Goal: Information Seeking & Learning: Learn about a topic

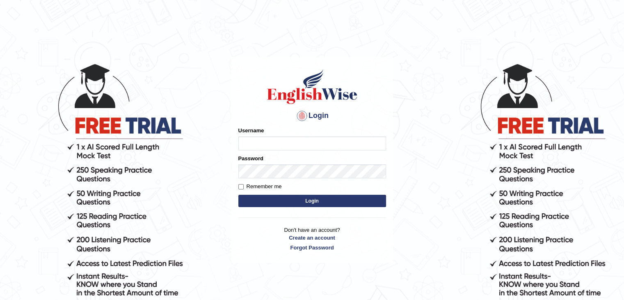
type input "sabitra"
click at [315, 200] on button "Login" at bounding box center [312, 201] width 148 height 12
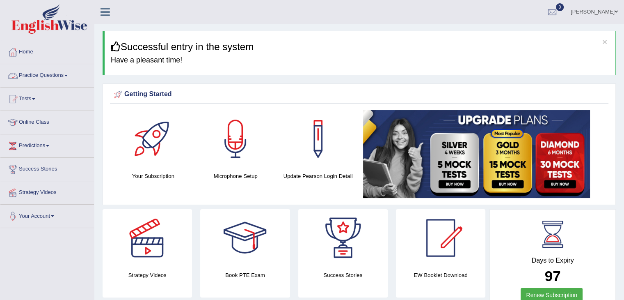
click at [67, 73] on link "Practice Questions" at bounding box center [47, 74] width 94 height 21
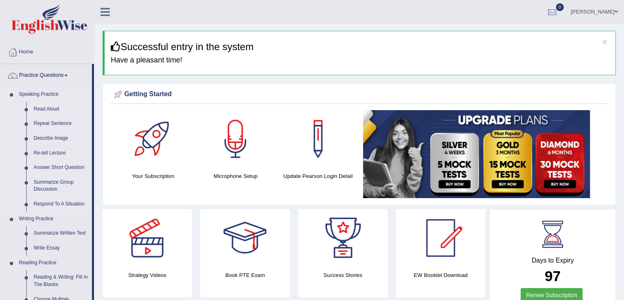
click at [59, 108] on link "Read Aloud" at bounding box center [61, 109] width 62 height 15
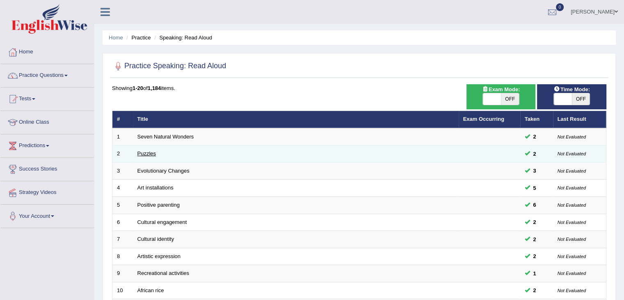
click at [143, 153] on link "Puzzles" at bounding box center [146, 153] width 19 height 6
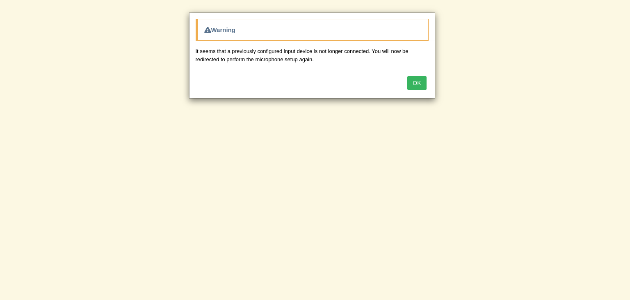
click at [419, 78] on button "OK" at bounding box center [417, 83] width 19 height 14
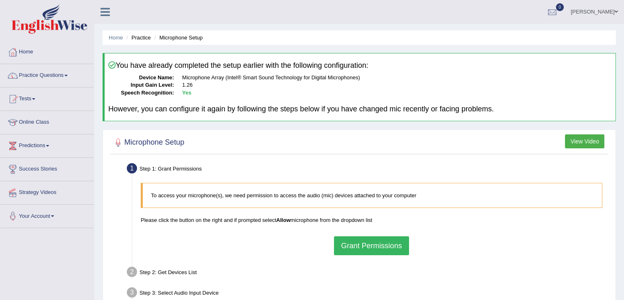
click at [364, 237] on button "Grant Permissions" at bounding box center [371, 245] width 75 height 19
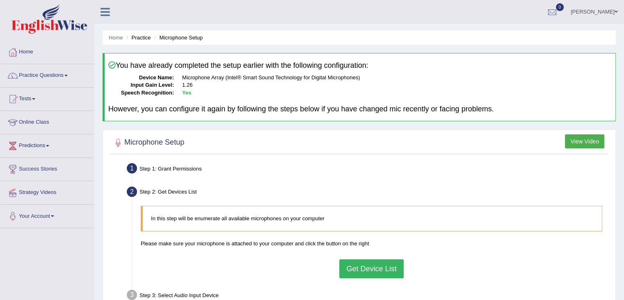
click at [359, 266] on button "Get Device List" at bounding box center [371, 268] width 64 height 19
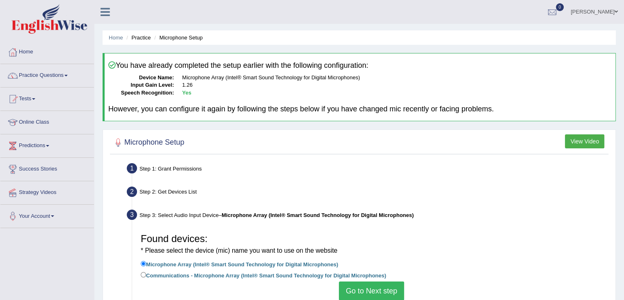
click at [369, 287] on button "Go to Next step" at bounding box center [371, 290] width 65 height 19
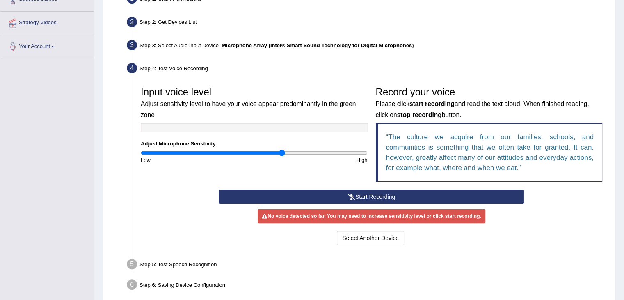
scroll to position [205, 0]
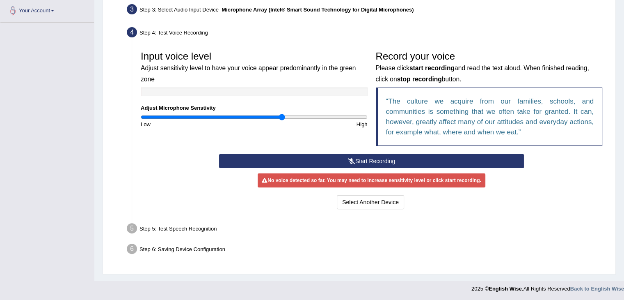
click at [380, 155] on button "Start Recording" at bounding box center [371, 161] width 305 height 14
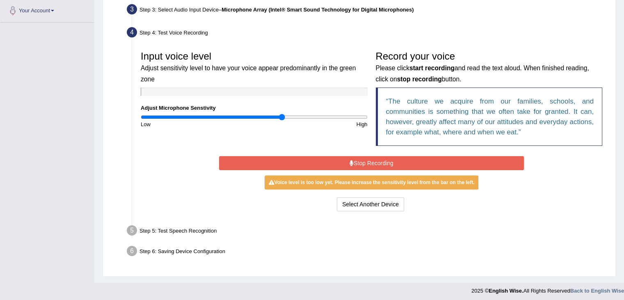
click at [373, 161] on button "Stop Recording" at bounding box center [371, 163] width 305 height 14
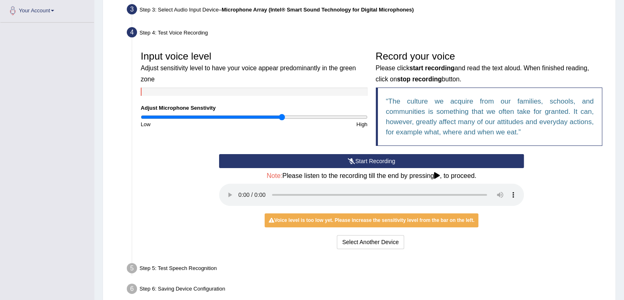
click at [373, 161] on button "Start Recording" at bounding box center [371, 161] width 305 height 14
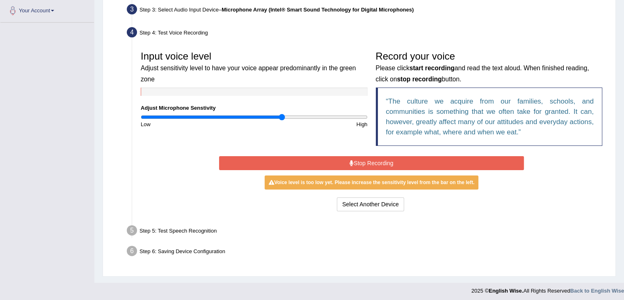
click at [373, 161] on button "Stop Recording" at bounding box center [371, 163] width 305 height 14
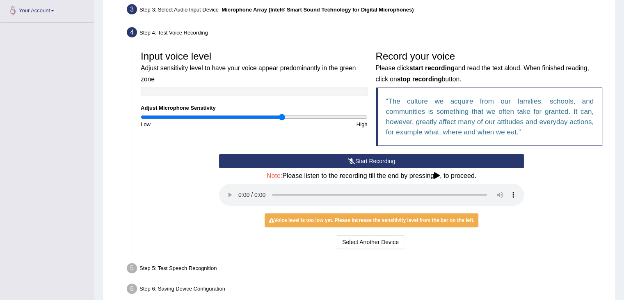
click at [373, 161] on button "Start Recording" at bounding box center [371, 161] width 305 height 14
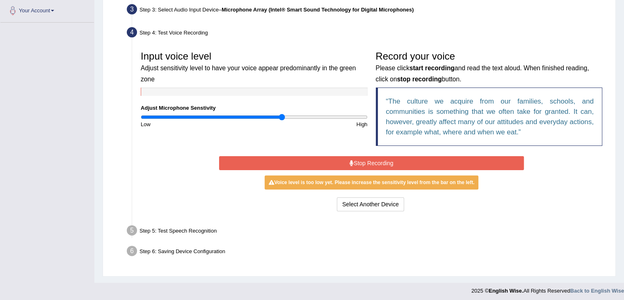
click at [372, 161] on button "Stop Recording" at bounding box center [371, 163] width 305 height 14
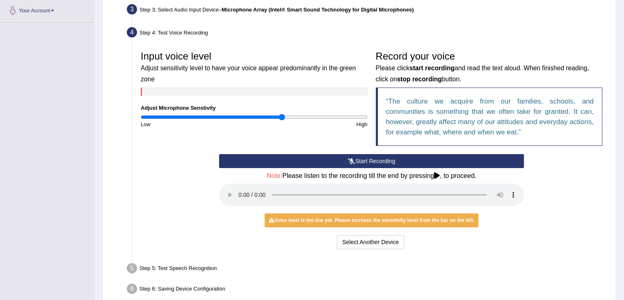
click at [372, 161] on button "Start Recording" at bounding box center [371, 161] width 305 height 14
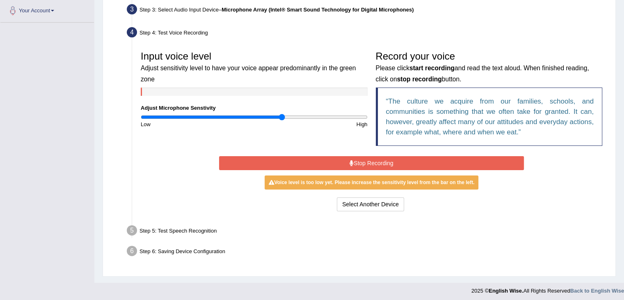
click at [387, 163] on button "Stop Recording" at bounding box center [371, 163] width 305 height 14
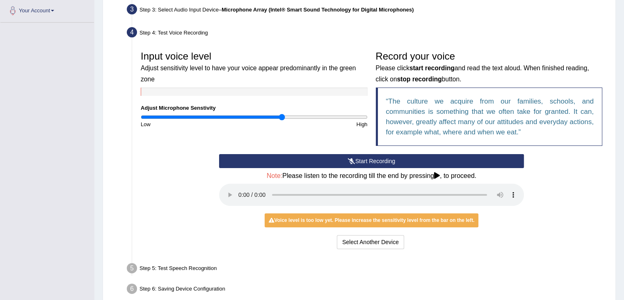
click at [385, 161] on button "Start Recording" at bounding box center [371, 161] width 305 height 14
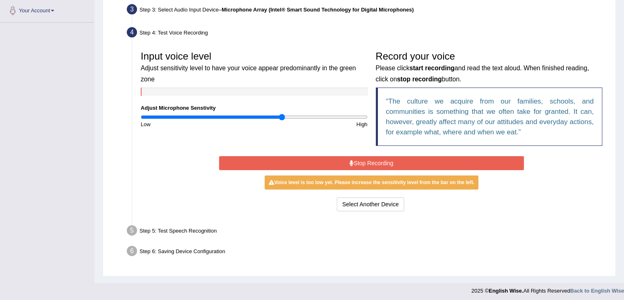
click at [385, 161] on button "Stop Recording" at bounding box center [371, 163] width 305 height 14
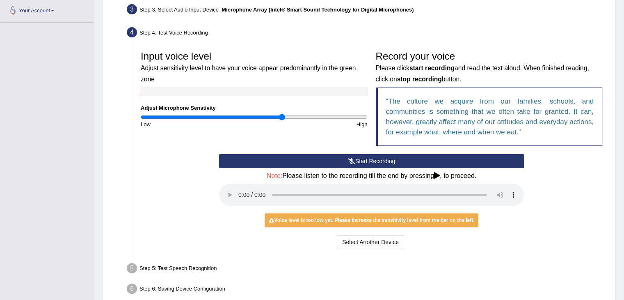
click at [384, 160] on button "Start Recording" at bounding box center [371, 161] width 305 height 14
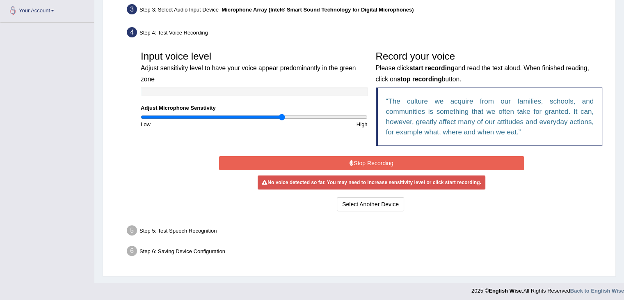
click at [384, 160] on button "Stop Recording" at bounding box center [371, 163] width 305 height 14
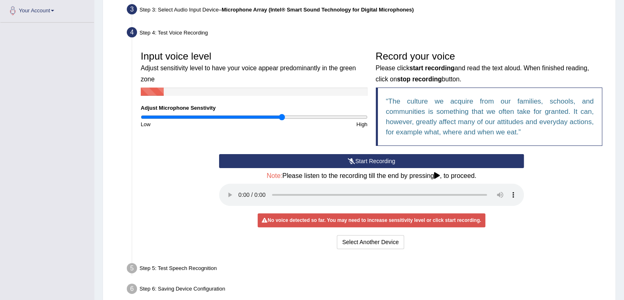
click at [384, 160] on button "Start Recording" at bounding box center [371, 161] width 305 height 14
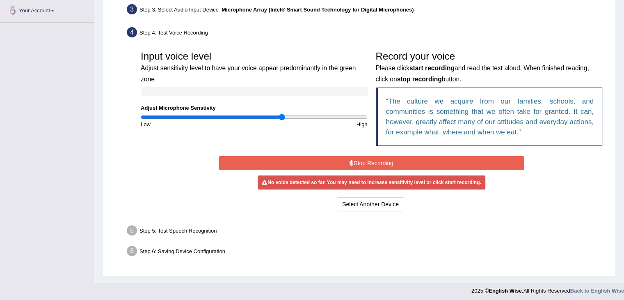
click at [384, 160] on button "Stop Recording" at bounding box center [371, 163] width 305 height 14
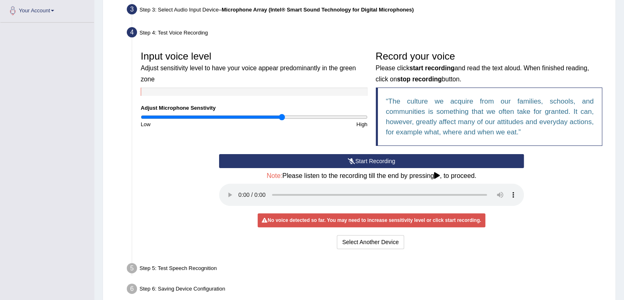
click at [384, 160] on button "Start Recording" at bounding box center [371, 161] width 305 height 14
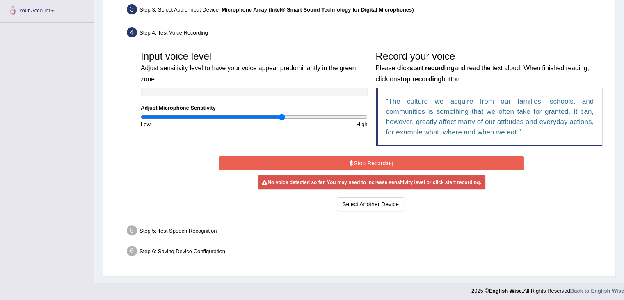
click at [384, 160] on button "Stop Recording" at bounding box center [371, 163] width 305 height 14
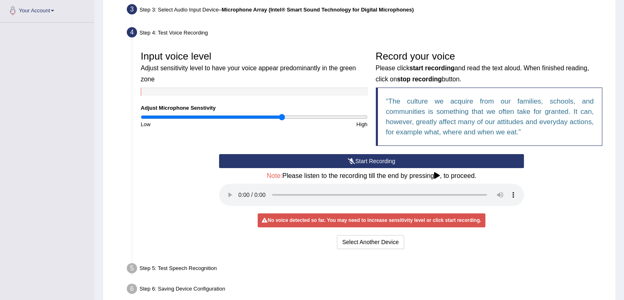
click at [384, 160] on button "Start Recording" at bounding box center [371, 161] width 305 height 14
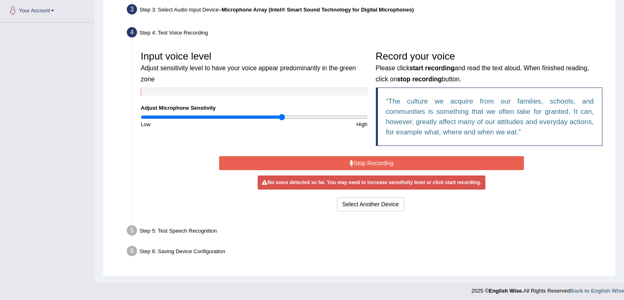
click at [350, 160] on icon at bounding box center [352, 163] width 4 height 6
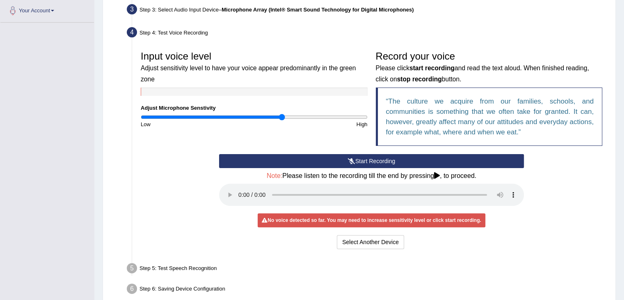
click at [350, 158] on icon at bounding box center [351, 161] width 7 height 6
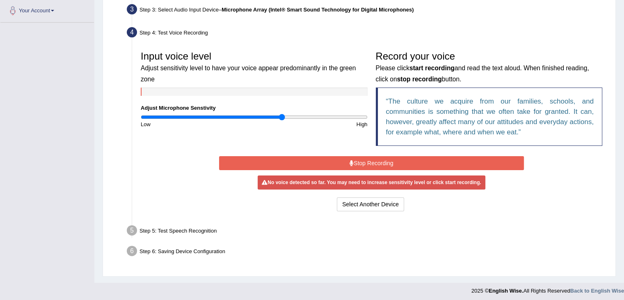
click at [350, 160] on icon at bounding box center [352, 163] width 4 height 6
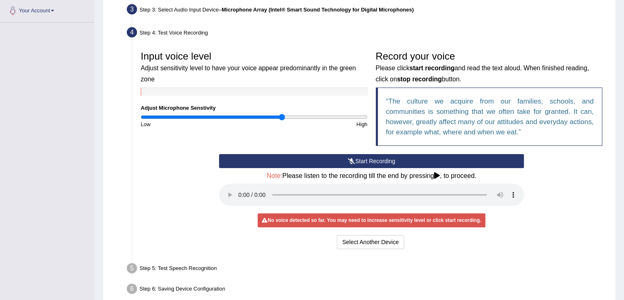
click at [350, 158] on icon at bounding box center [351, 161] width 7 height 6
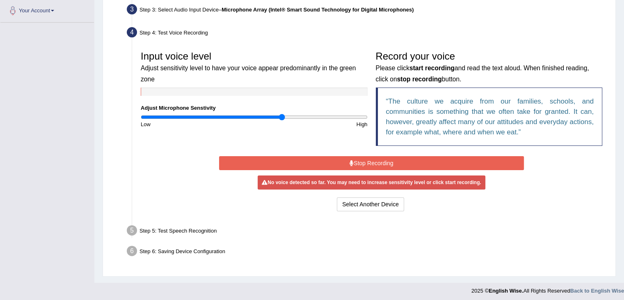
click at [350, 160] on icon at bounding box center [352, 163] width 4 height 6
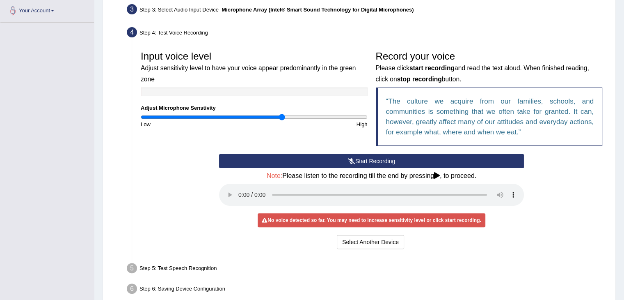
click at [350, 158] on icon at bounding box center [351, 161] width 7 height 6
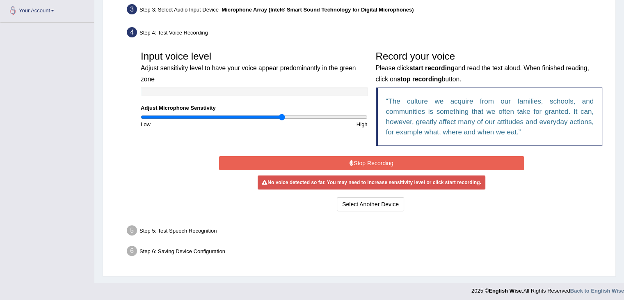
click at [350, 160] on icon at bounding box center [352, 163] width 4 height 6
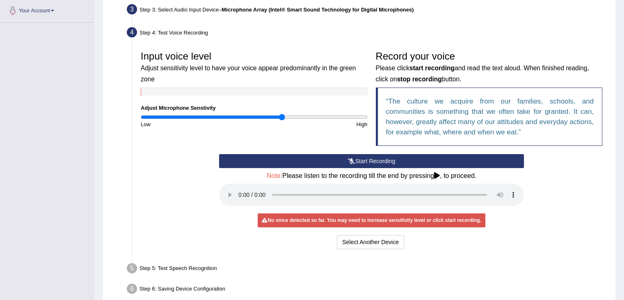
click at [350, 158] on icon at bounding box center [351, 161] width 7 height 6
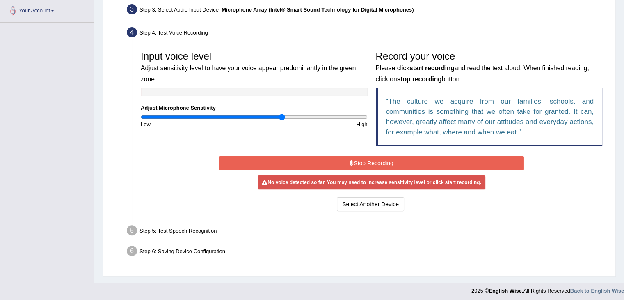
click at [319, 176] on div "No voice detected so far. You may need to increase sensitivity level or click s…" at bounding box center [371, 182] width 227 height 14
click at [327, 164] on button "Stop Recording" at bounding box center [371, 163] width 305 height 14
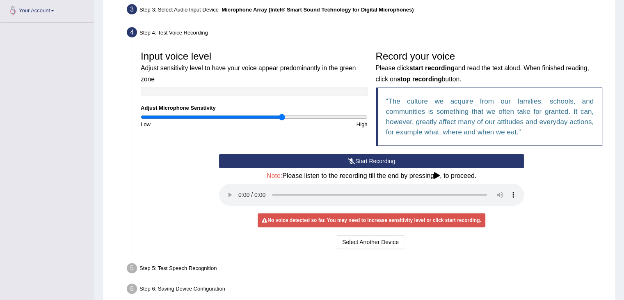
click at [320, 158] on button "Start Recording" at bounding box center [371, 161] width 305 height 14
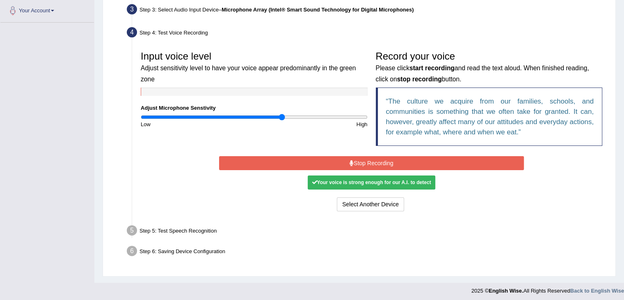
click at [325, 181] on div "Your voice is strong enough for our A.I. to detect" at bounding box center [371, 182] width 127 height 14
click at [335, 178] on div "Your voice is strong enough for our A.I. to detect" at bounding box center [371, 182] width 127 height 14
drag, startPoint x: 314, startPoint y: 179, endPoint x: 340, endPoint y: 153, distance: 36.9
click at [340, 154] on div "Start Recording Stop Recording Note: Please listen to the recording till the en…" at bounding box center [371, 183] width 313 height 59
drag, startPoint x: 340, startPoint y: 153, endPoint x: 341, endPoint y: 158, distance: 4.9
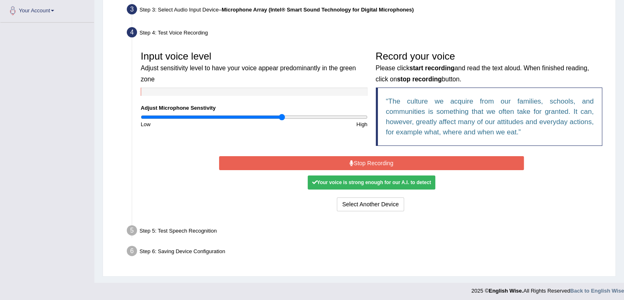
click at [341, 158] on div "Start Recording Stop Recording Note: Please listen to the recording till the en…" at bounding box center [371, 183] width 313 height 59
click at [341, 158] on button "Stop Recording" at bounding box center [371, 163] width 305 height 14
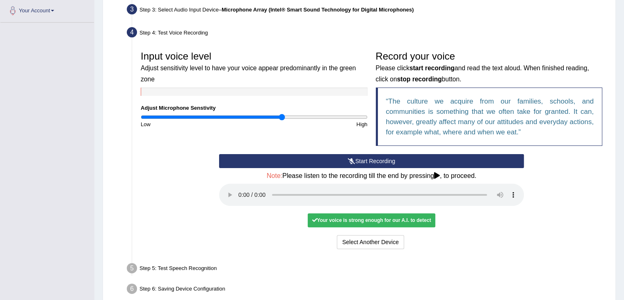
click at [339, 222] on div "Your voice is strong enough for our A.I. to detect" at bounding box center [371, 220] width 127 height 14
click at [322, 222] on div "Your voice is strong enough for our A.I. to detect" at bounding box center [371, 220] width 127 height 14
click at [311, 219] on div "Your voice is strong enough for our A.I. to detect" at bounding box center [371, 220] width 127 height 14
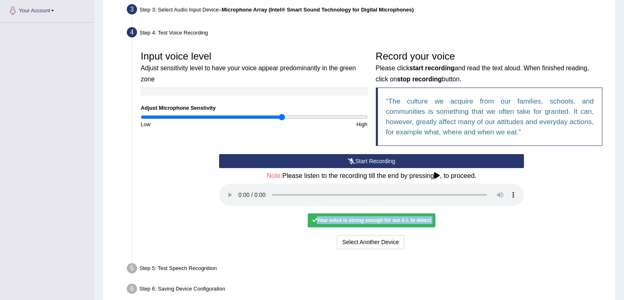
click at [311, 219] on div "Your voice is strong enough for our A.I. to detect" at bounding box center [371, 220] width 127 height 14
click at [312, 221] on div "Your voice is strong enough for our A.I. to detect" at bounding box center [371, 220] width 127 height 14
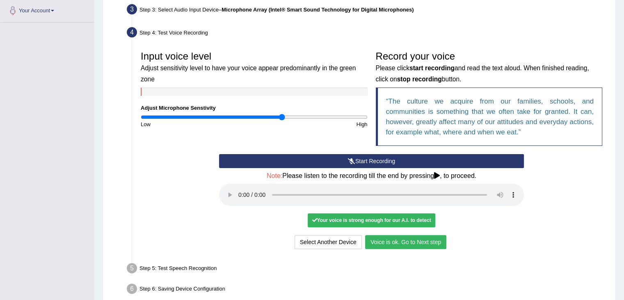
click at [408, 242] on button "Voice is ok. Go to Next step" at bounding box center [405, 242] width 81 height 14
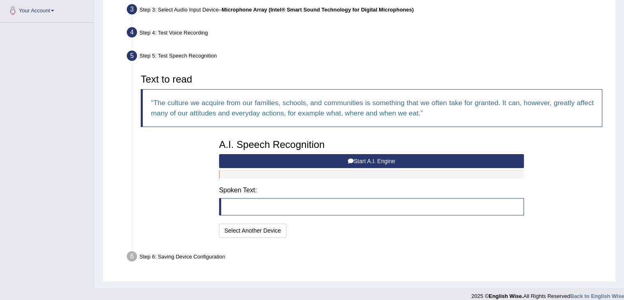
click at [364, 155] on button "Start A.I. Engine" at bounding box center [371, 161] width 305 height 14
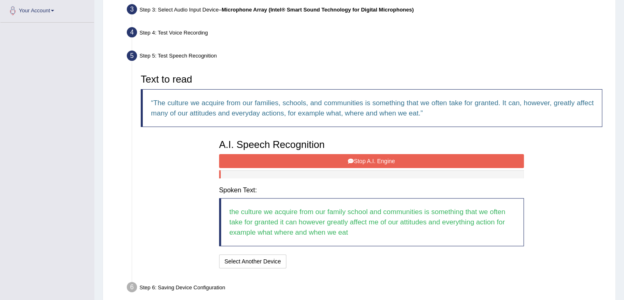
click at [331, 157] on button "Stop A.I. Engine" at bounding box center [371, 161] width 305 height 14
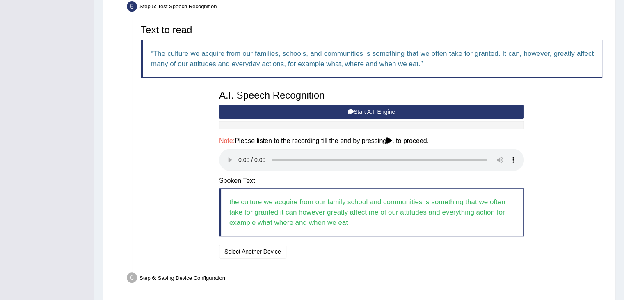
scroll to position [283, 0]
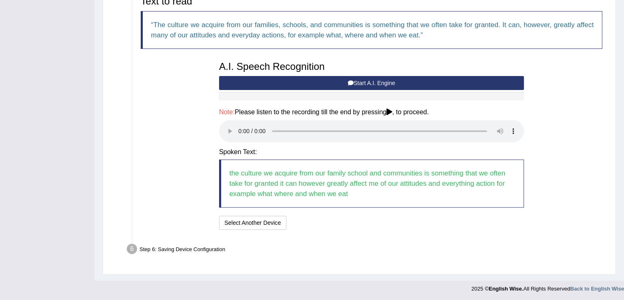
click at [417, 249] on div "Step 6: Saving Device Configuration" at bounding box center [367, 250] width 489 height 18
click at [320, 224] on button "Speech is ok. Go to Last step" at bounding box center [333, 222] width 86 height 14
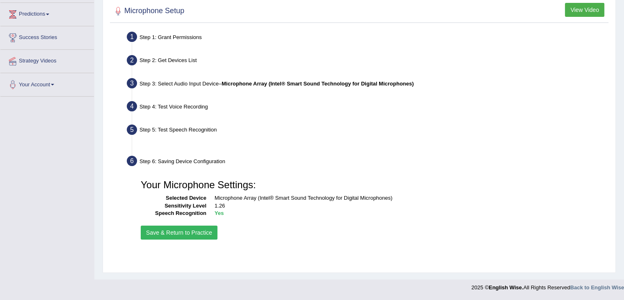
scroll to position [131, 0]
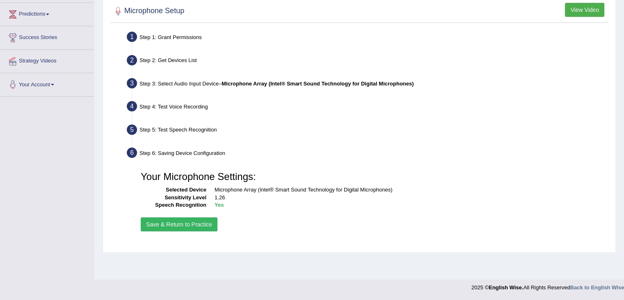
click at [163, 225] on button "Save & Return to Practice" at bounding box center [179, 224] width 77 height 14
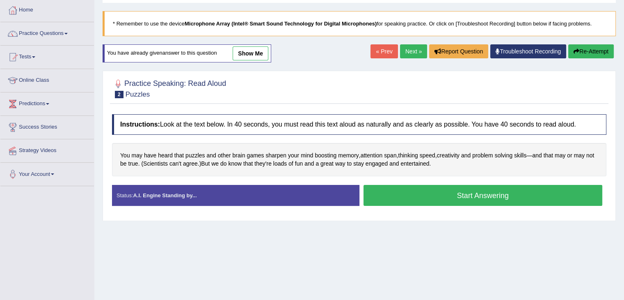
scroll to position [49, 0]
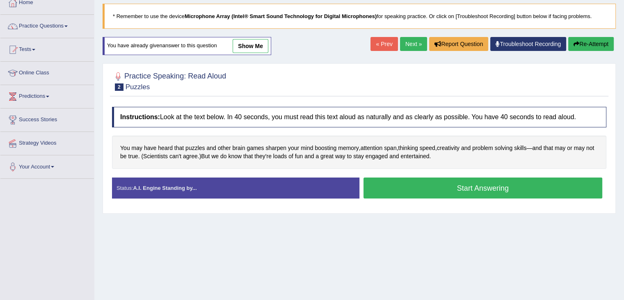
click at [451, 188] on button "Start Answering" at bounding box center [483, 187] width 239 height 21
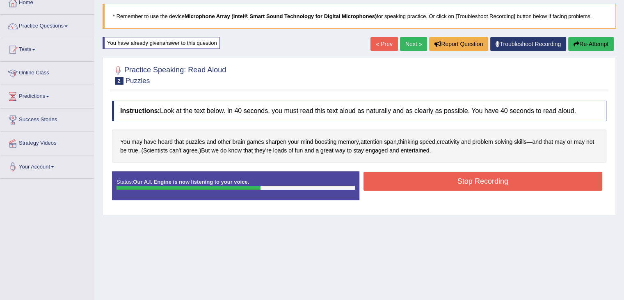
click at [598, 45] on button "Re-Attempt" at bounding box center [591, 44] width 46 height 14
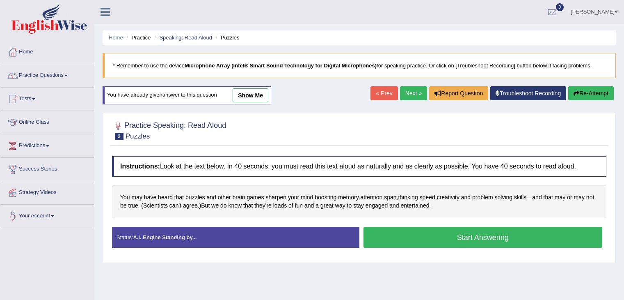
scroll to position [51, 0]
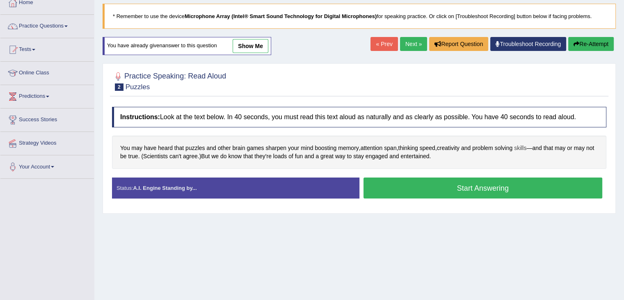
scroll to position [49, 0]
click at [479, 189] on button "Start Answering" at bounding box center [483, 187] width 239 height 21
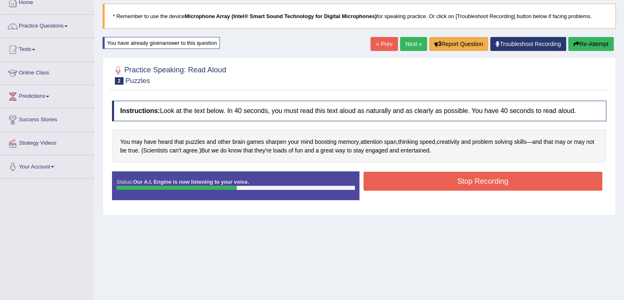
click at [479, 181] on button "Stop Recording" at bounding box center [483, 181] width 239 height 19
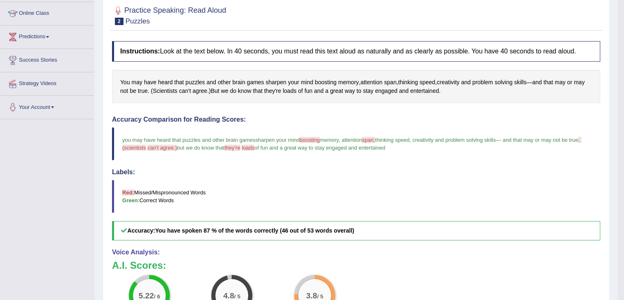
scroll to position [92, 0]
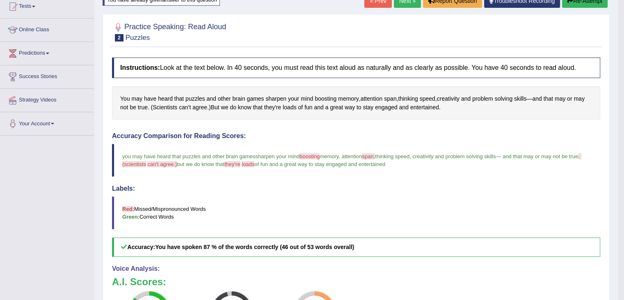
click at [595, 0] on button "Re-Attempt" at bounding box center [585, 1] width 46 height 14
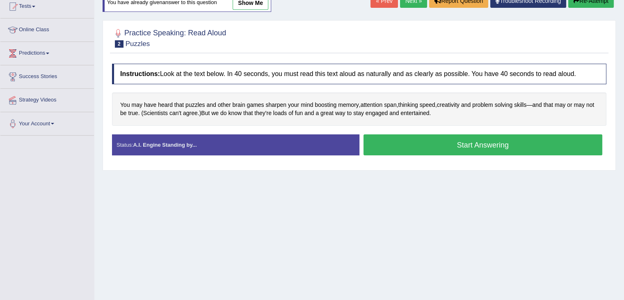
click at [481, 142] on button "Start Answering" at bounding box center [483, 144] width 239 height 21
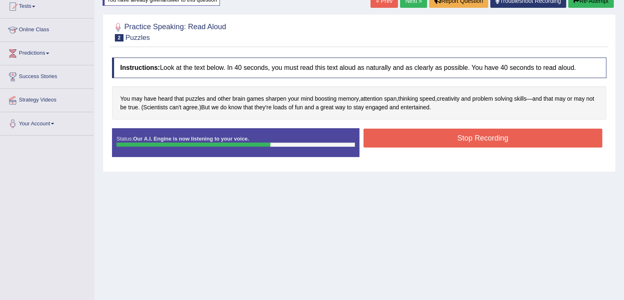
click at [481, 142] on button "Stop Recording" at bounding box center [483, 137] width 239 height 19
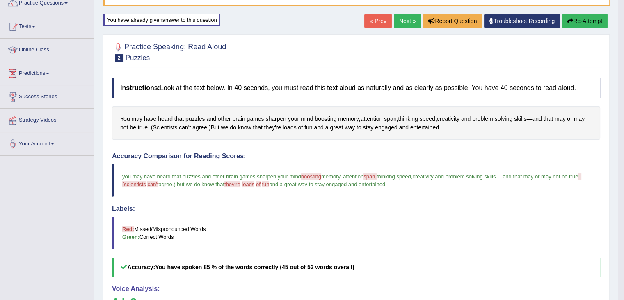
scroll to position [65, 0]
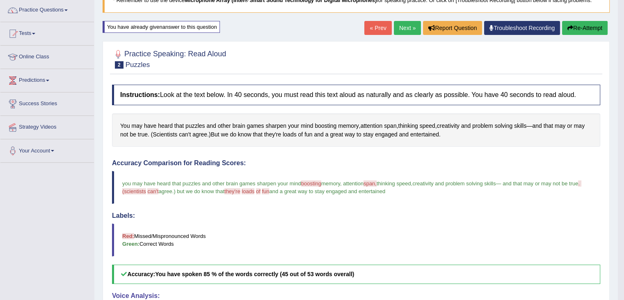
click at [586, 31] on button "Re-Attempt" at bounding box center [585, 28] width 46 height 14
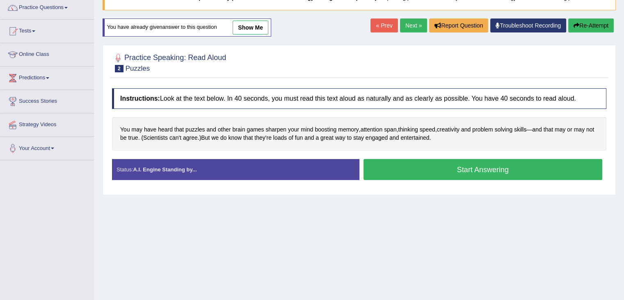
scroll to position [68, 0]
click at [454, 167] on button "Start Answering" at bounding box center [483, 169] width 239 height 21
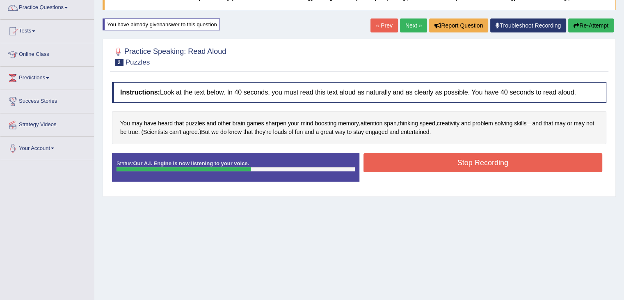
click at [454, 167] on button "Stop Recording" at bounding box center [483, 162] width 239 height 19
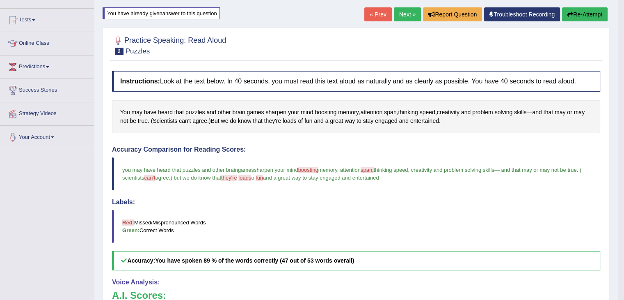
scroll to position [46, 0]
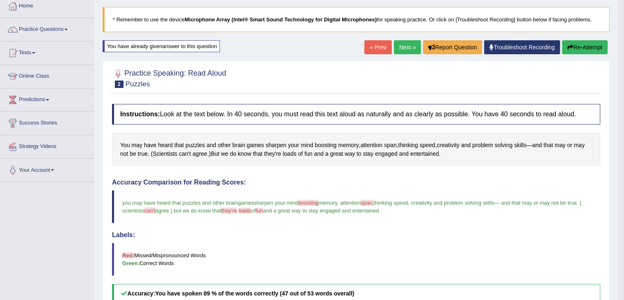
click at [410, 44] on link "Next »" at bounding box center [407, 47] width 27 height 14
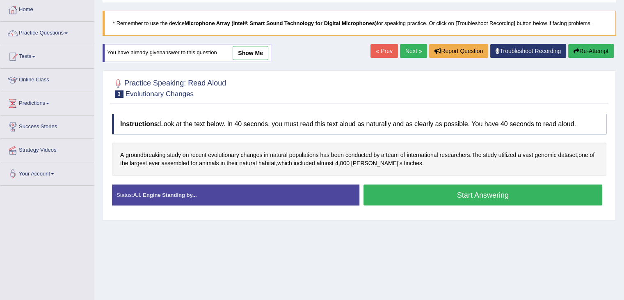
scroll to position [49, 0]
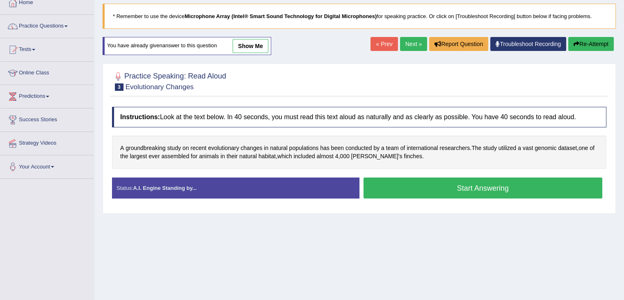
click at [465, 188] on button "Start Answering" at bounding box center [483, 187] width 239 height 21
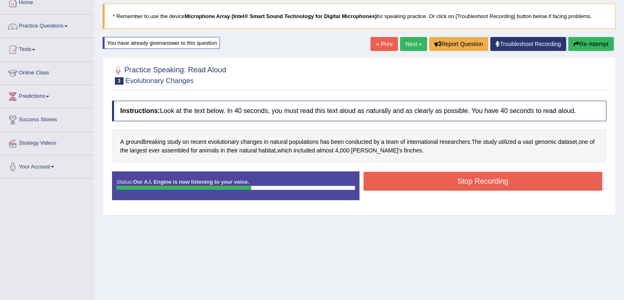
click at [465, 188] on button "Stop Recording" at bounding box center [483, 181] width 239 height 19
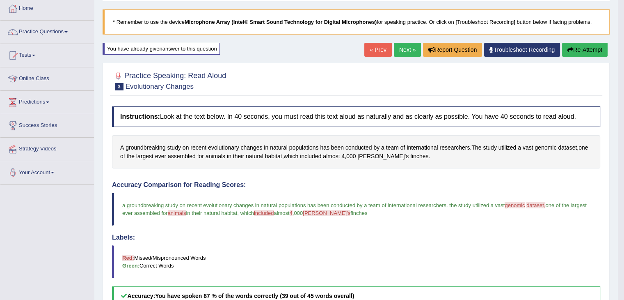
scroll to position [33, 0]
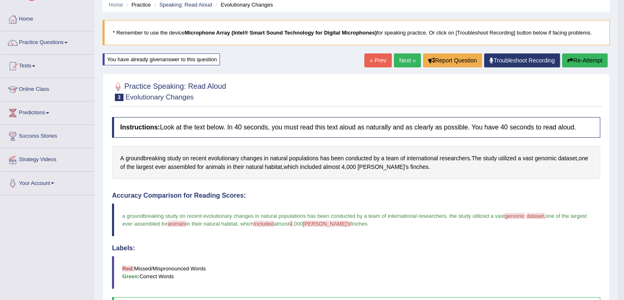
click at [583, 60] on button "Re-Attempt" at bounding box center [585, 60] width 46 height 14
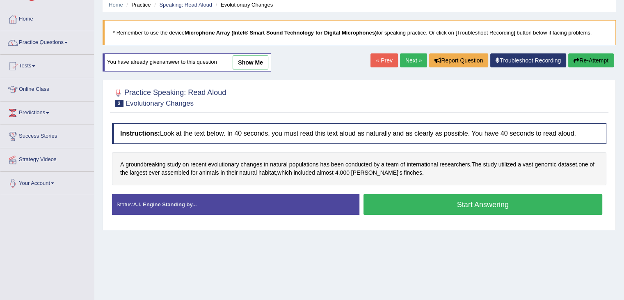
click at [453, 203] on button "Start Answering" at bounding box center [483, 204] width 239 height 21
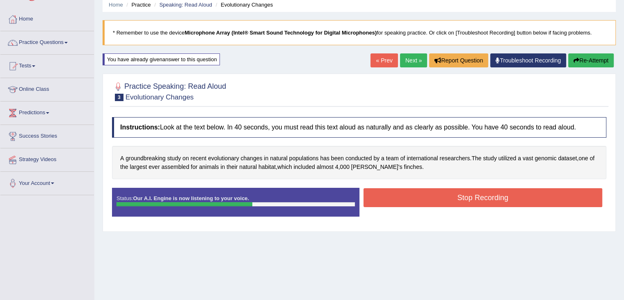
click at [453, 203] on button "Stop Recording" at bounding box center [483, 197] width 239 height 19
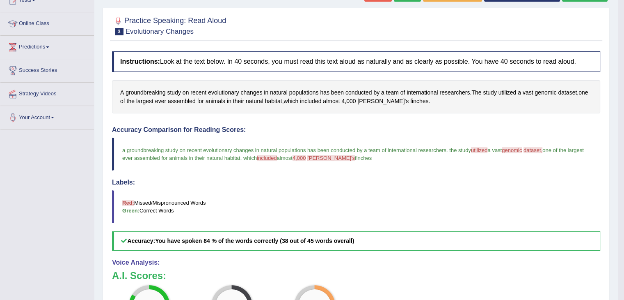
scroll to position [38, 0]
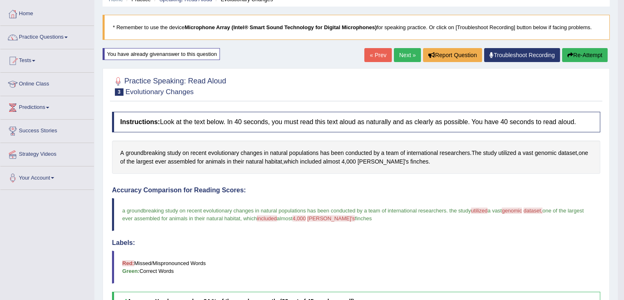
click at [577, 48] on button "Re-Attempt" at bounding box center [585, 55] width 46 height 14
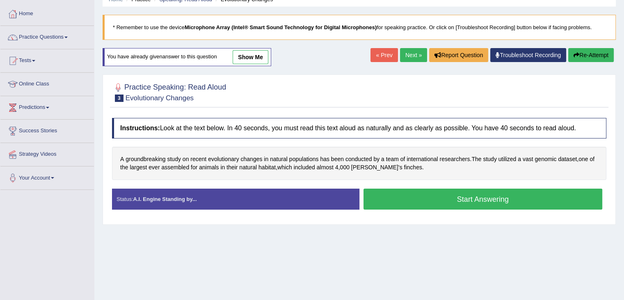
click at [451, 196] on button "Start Answering" at bounding box center [483, 198] width 239 height 21
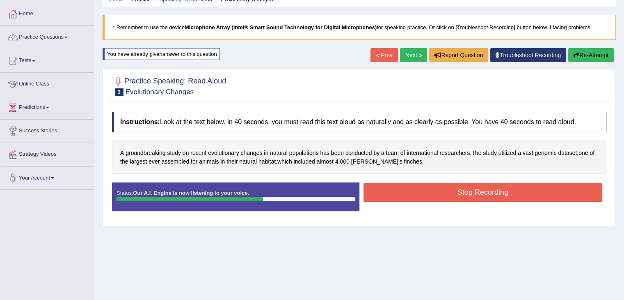
click at [451, 196] on button "Stop Recording" at bounding box center [483, 192] width 239 height 19
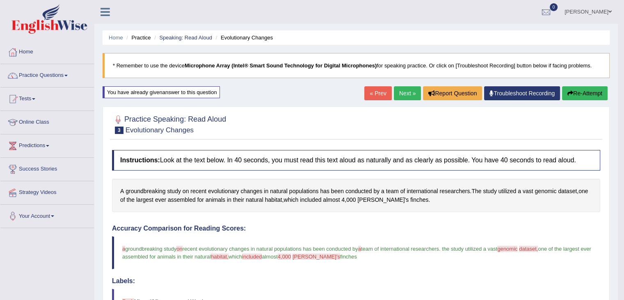
click at [584, 88] on button "Re-Attempt" at bounding box center [585, 93] width 46 height 14
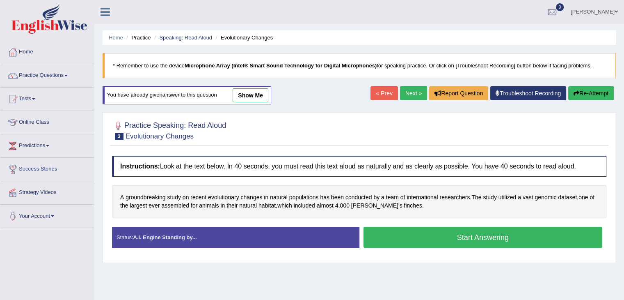
click at [517, 231] on button "Start Answering" at bounding box center [483, 237] width 239 height 21
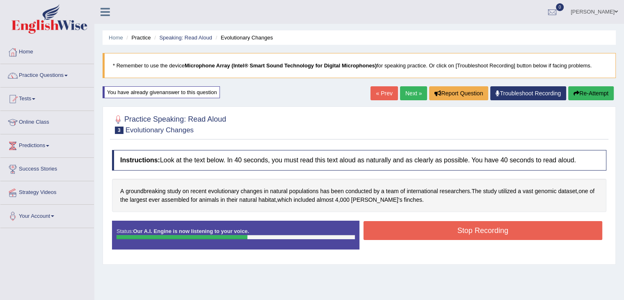
click at [517, 231] on button "Stop Recording" at bounding box center [483, 230] width 239 height 19
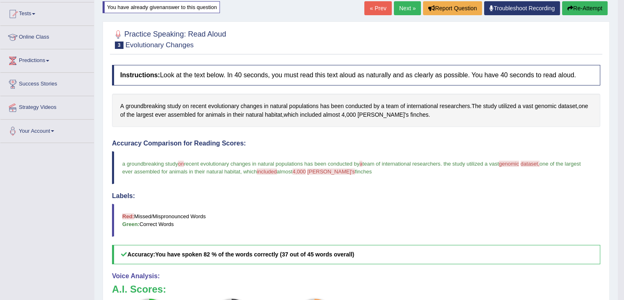
scroll to position [82, 0]
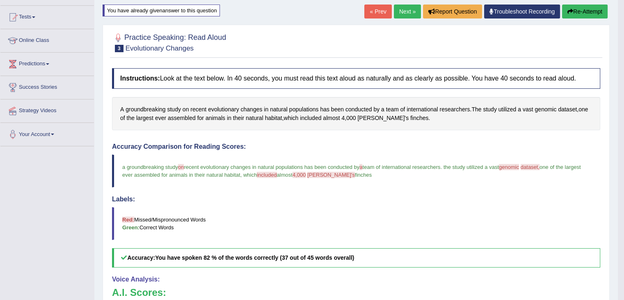
click at [598, 14] on button "Re-Attempt" at bounding box center [585, 12] width 46 height 14
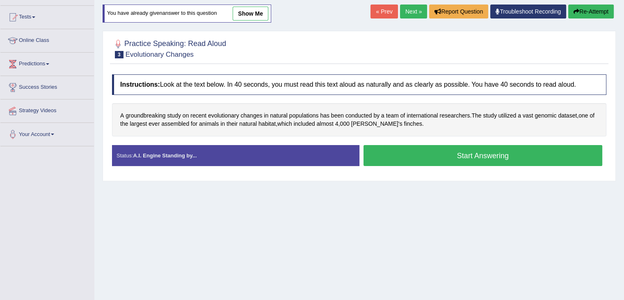
click at [466, 151] on button "Start Answering" at bounding box center [483, 155] width 239 height 21
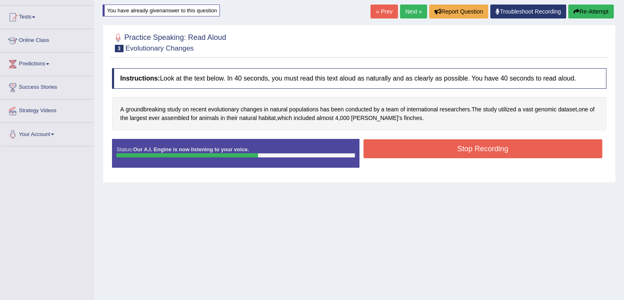
click at [466, 151] on button "Stop Recording" at bounding box center [483, 148] width 239 height 19
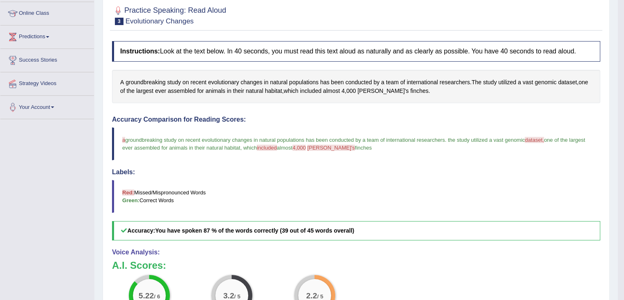
scroll to position [87, 0]
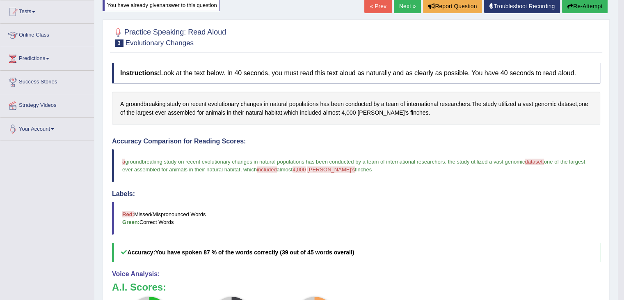
click at [592, 5] on button "Re-Attempt" at bounding box center [585, 6] width 46 height 14
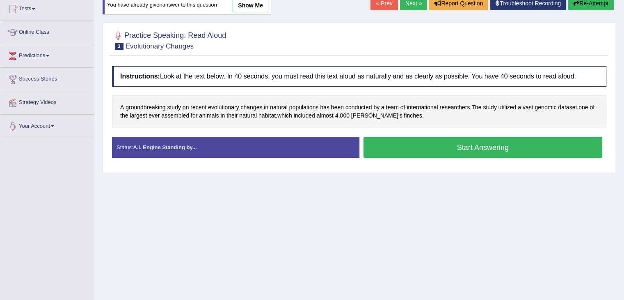
click at [479, 143] on button "Start Answering" at bounding box center [483, 147] width 239 height 21
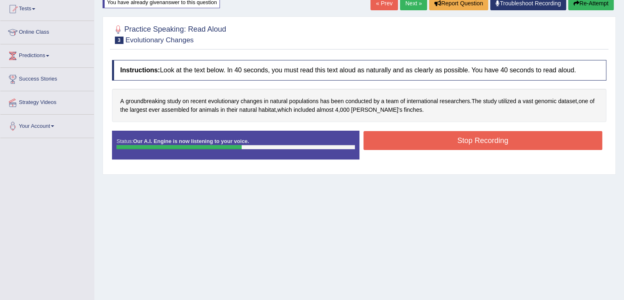
click at [596, 4] on button "Re-Attempt" at bounding box center [591, 3] width 46 height 14
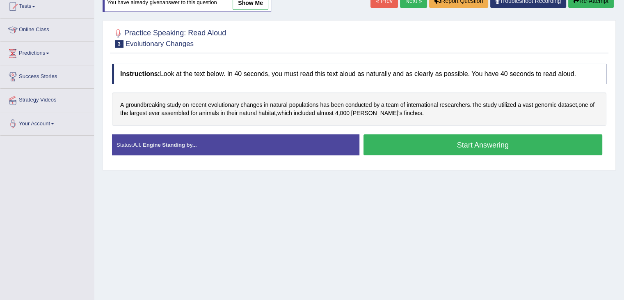
click at [486, 144] on button "Start Answering" at bounding box center [483, 144] width 239 height 21
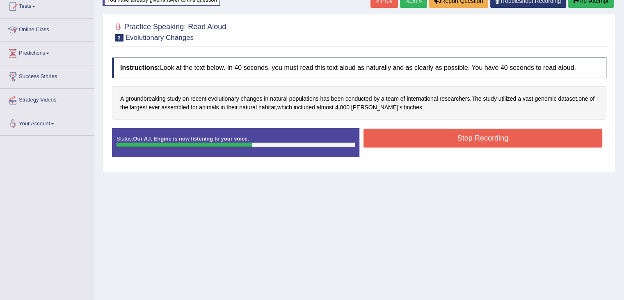
click at [486, 144] on button "Stop Recording" at bounding box center [483, 137] width 239 height 19
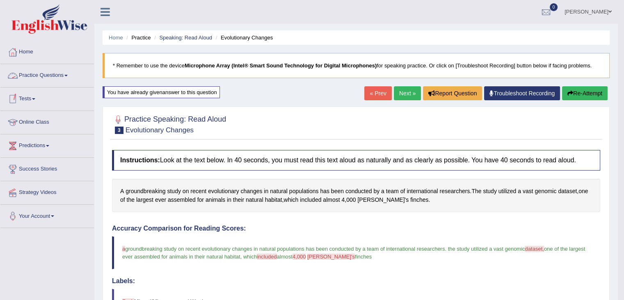
click at [72, 75] on link "Practice Questions" at bounding box center [47, 74] width 94 height 21
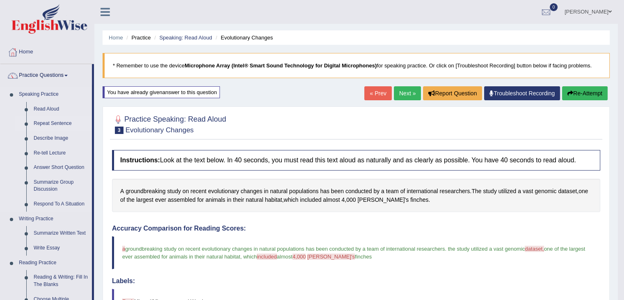
click at [62, 126] on link "Repeat Sentence" at bounding box center [61, 123] width 62 height 15
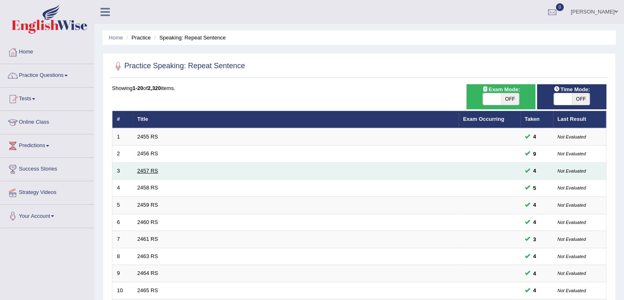
click at [139, 171] on link "2457 RS" at bounding box center [147, 170] width 21 height 6
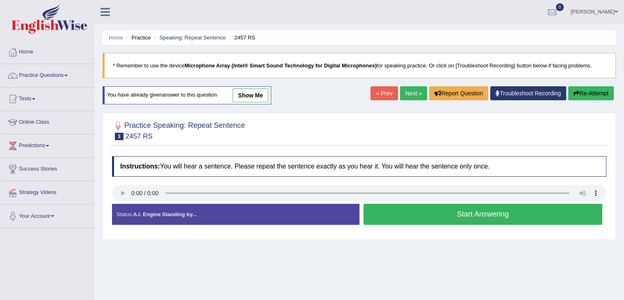
click at [407, 208] on button "Start Answering" at bounding box center [483, 214] width 239 height 21
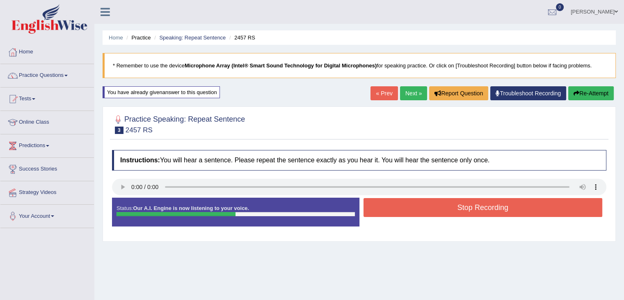
click at [407, 208] on button "Stop Recording" at bounding box center [483, 207] width 239 height 19
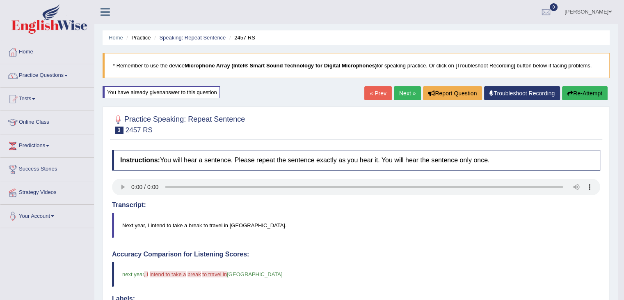
scroll to position [164, 0]
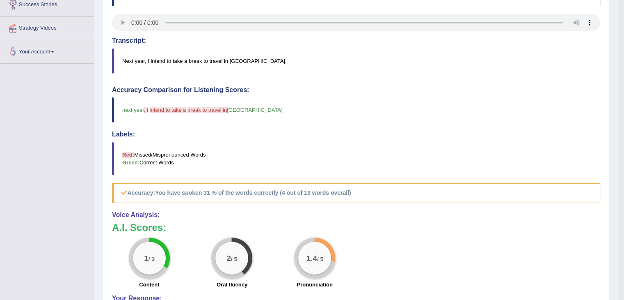
click at [575, 91] on h4 "Accuracy Comparison for Listening Scores:" at bounding box center [356, 89] width 488 height 7
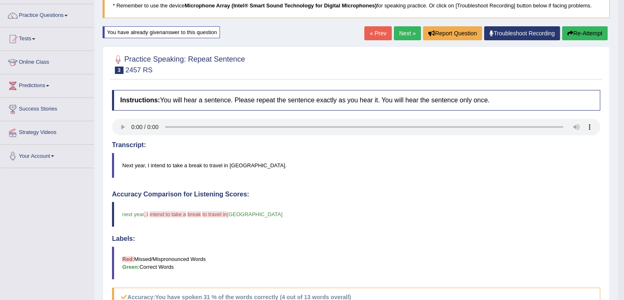
scroll to position [0, 0]
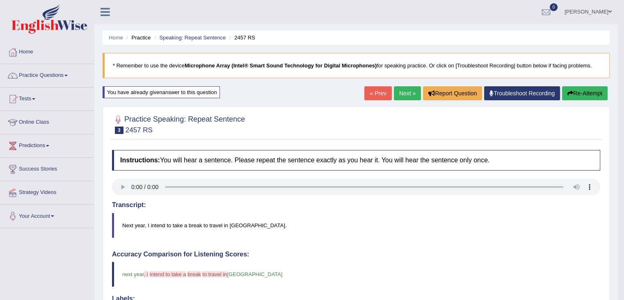
click at [587, 88] on button "Re-Attempt" at bounding box center [585, 93] width 46 height 14
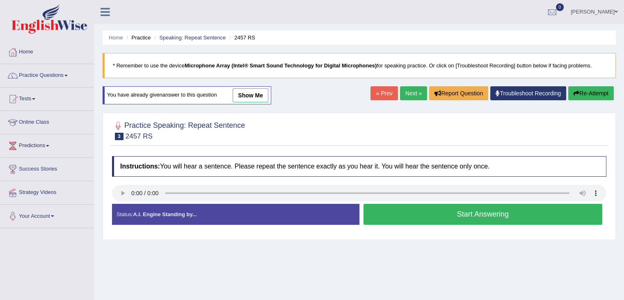
click at [373, 215] on button "Start Answering" at bounding box center [483, 214] width 239 height 21
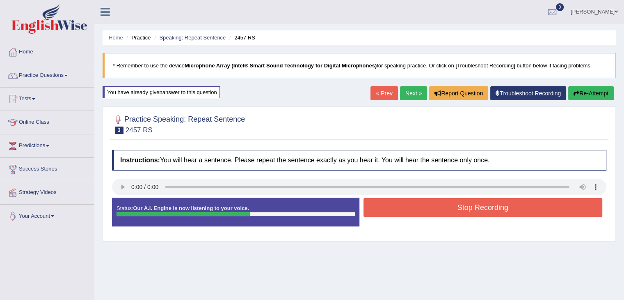
click at [373, 215] on button "Stop Recording" at bounding box center [483, 207] width 239 height 19
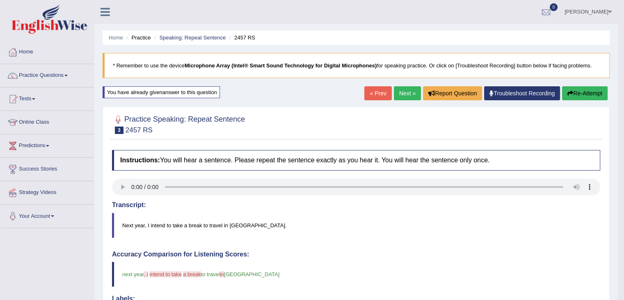
click at [572, 89] on button "Re-Attempt" at bounding box center [585, 93] width 46 height 14
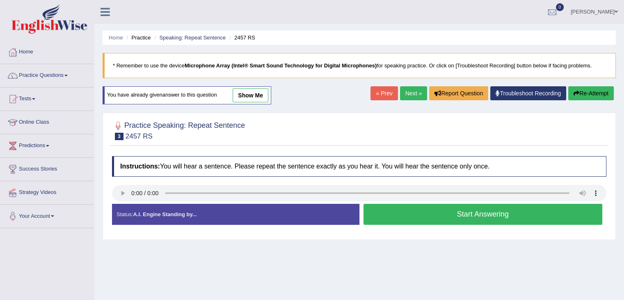
click at [435, 214] on button "Start Answering" at bounding box center [483, 214] width 239 height 21
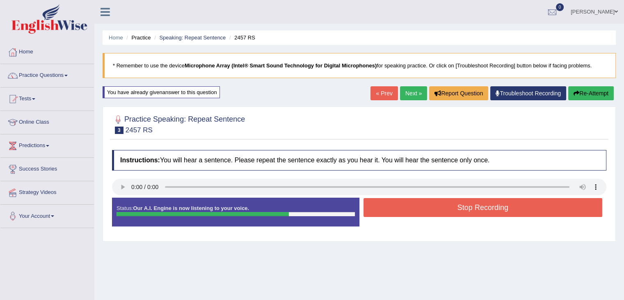
click at [584, 89] on button "Re-Attempt" at bounding box center [591, 93] width 46 height 14
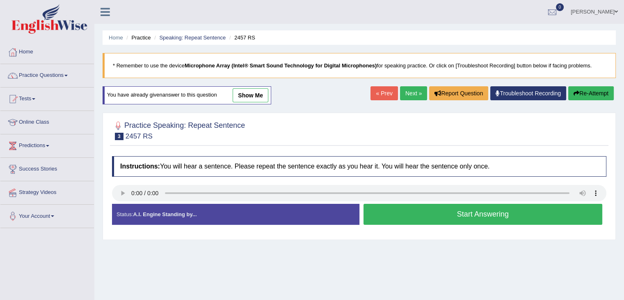
click at [377, 215] on button "Start Answering" at bounding box center [483, 214] width 239 height 21
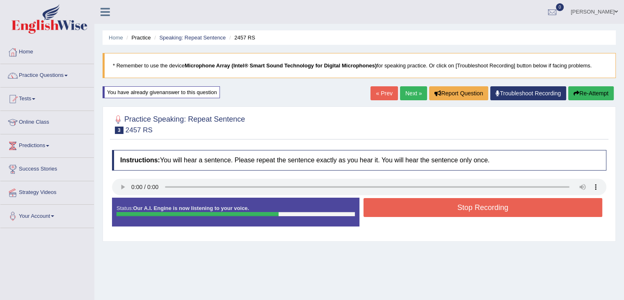
click at [378, 211] on button "Stop Recording" at bounding box center [483, 207] width 239 height 19
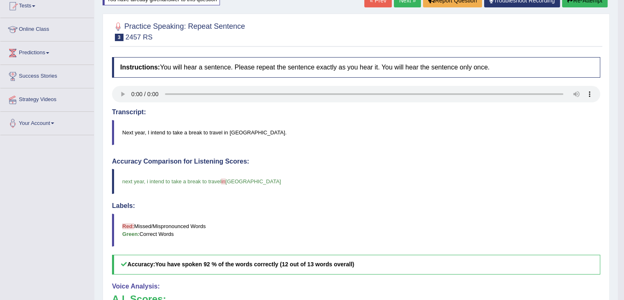
scroll to position [54, 0]
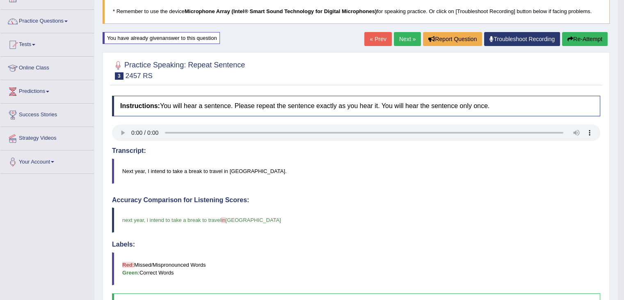
click at [407, 35] on link "Next »" at bounding box center [407, 39] width 27 height 14
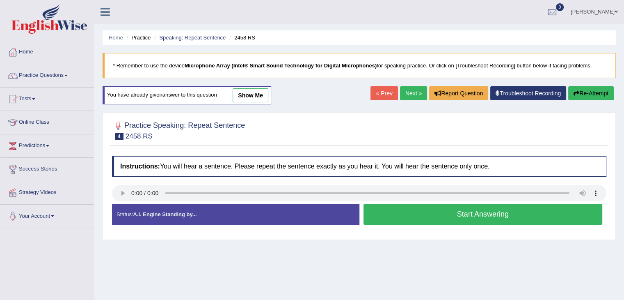
click at [424, 221] on button "Start Answering" at bounding box center [483, 214] width 239 height 21
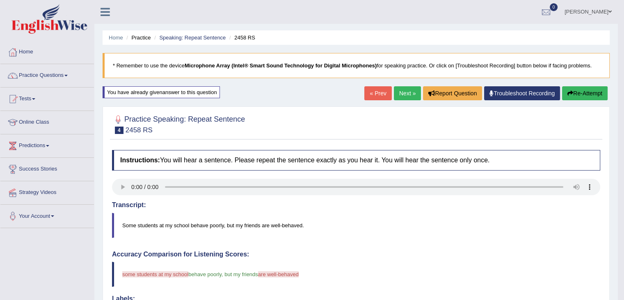
click at [582, 89] on button "Re-Attempt" at bounding box center [585, 93] width 46 height 14
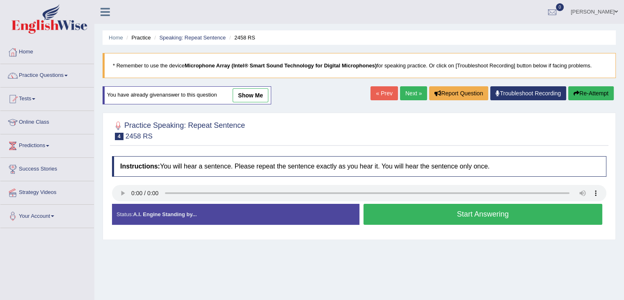
click at [447, 216] on button "Start Answering" at bounding box center [483, 214] width 239 height 21
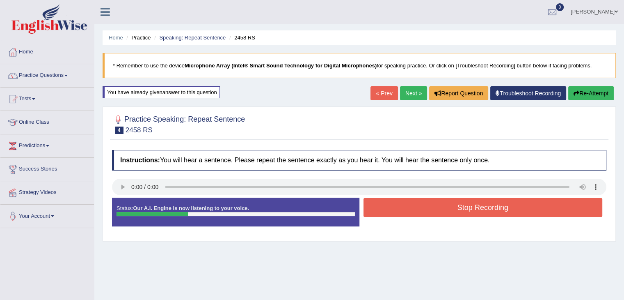
click at [445, 208] on button "Stop Recording" at bounding box center [483, 207] width 239 height 19
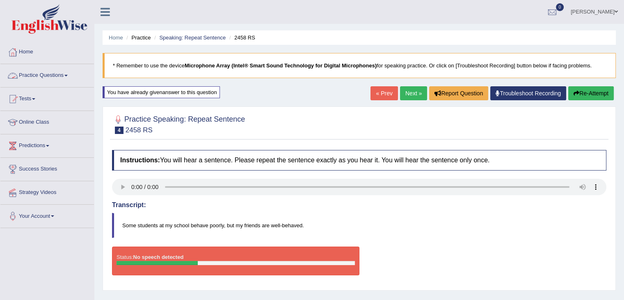
click at [70, 77] on link "Practice Questions" at bounding box center [47, 74] width 94 height 21
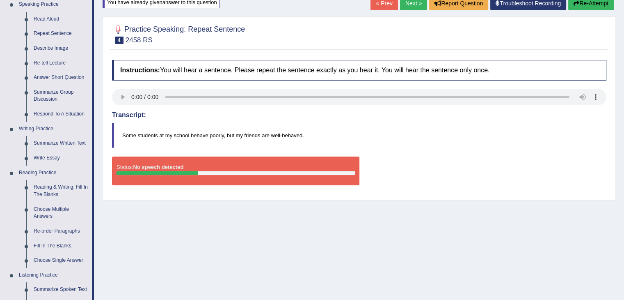
scroll to position [82, 0]
